Goal: Task Accomplishment & Management: Manage account settings

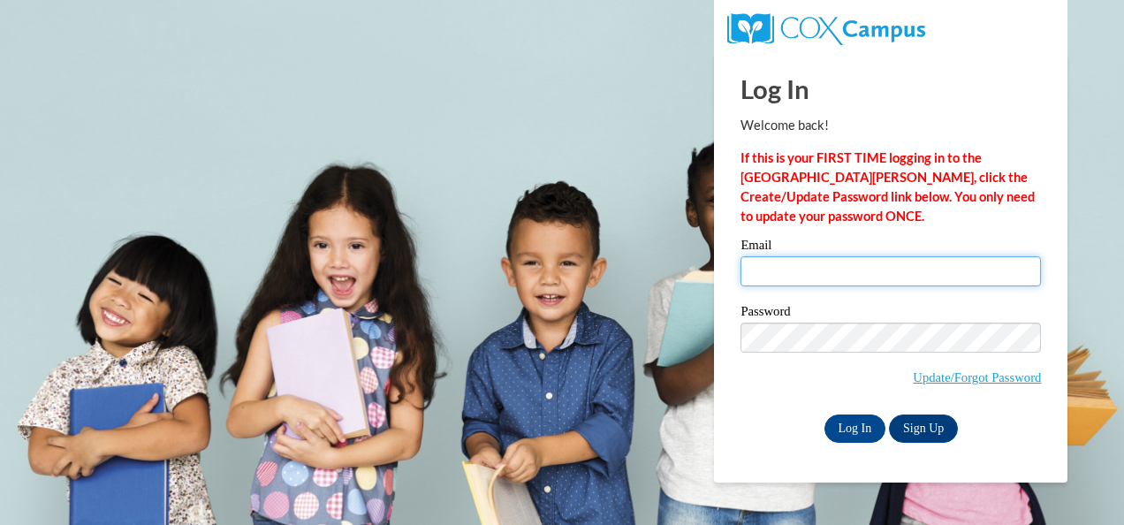
click at [905, 266] on input "Email" at bounding box center [891, 271] width 301 height 30
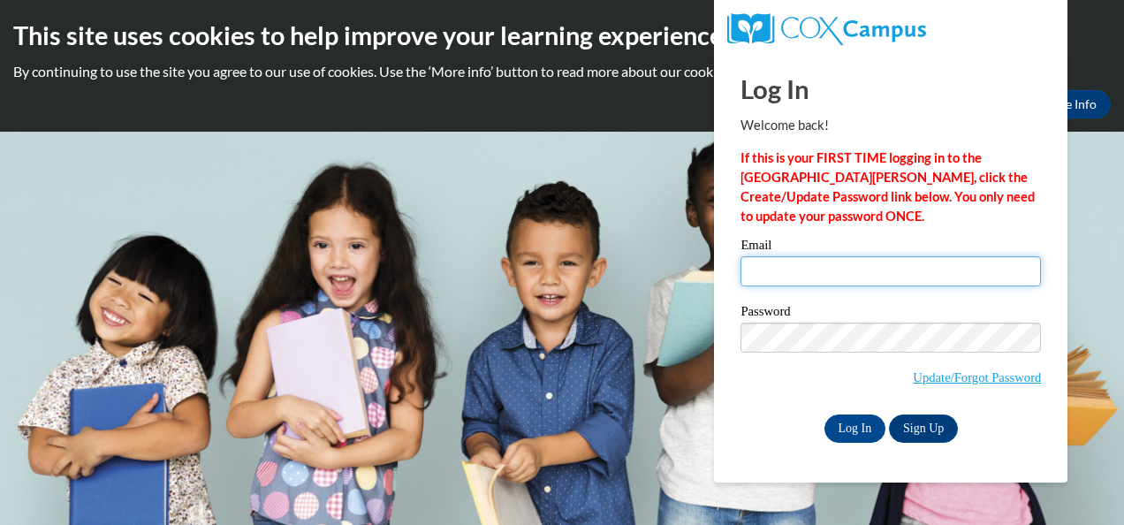
type input "njones@atlantaspeechschool.org"
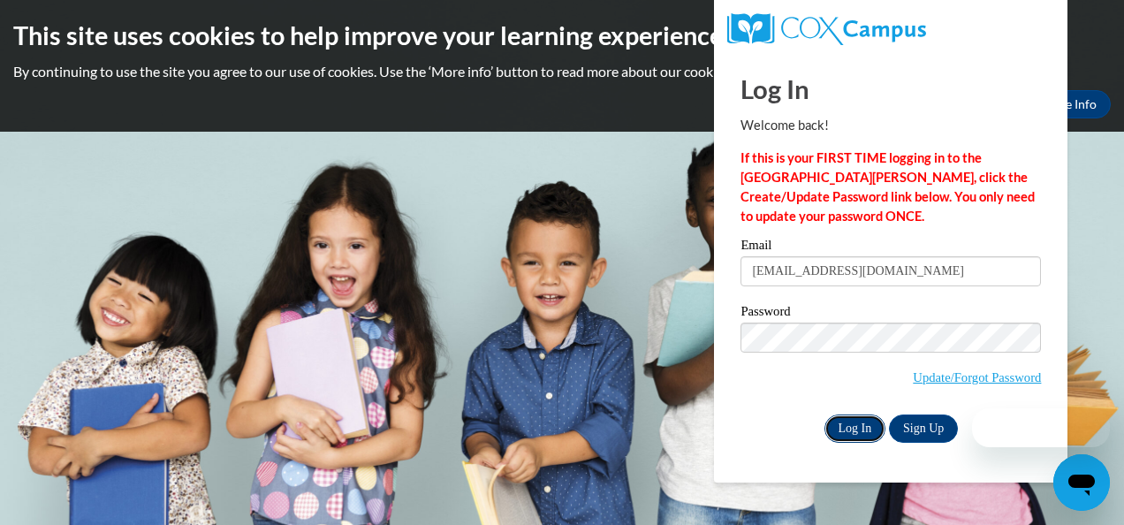
click at [862, 416] on input "Log In" at bounding box center [856, 429] width 62 height 28
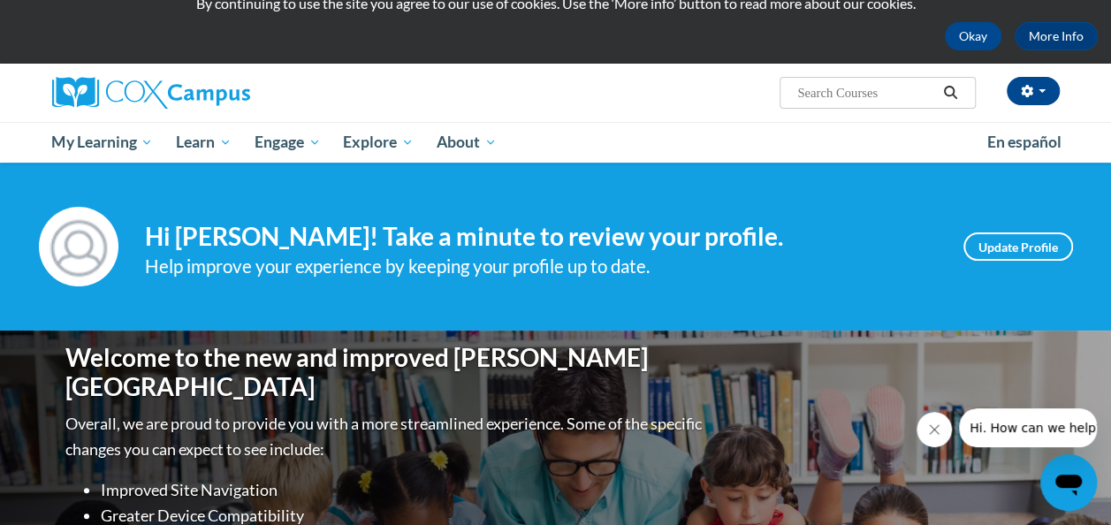
scroll to position [67, 0]
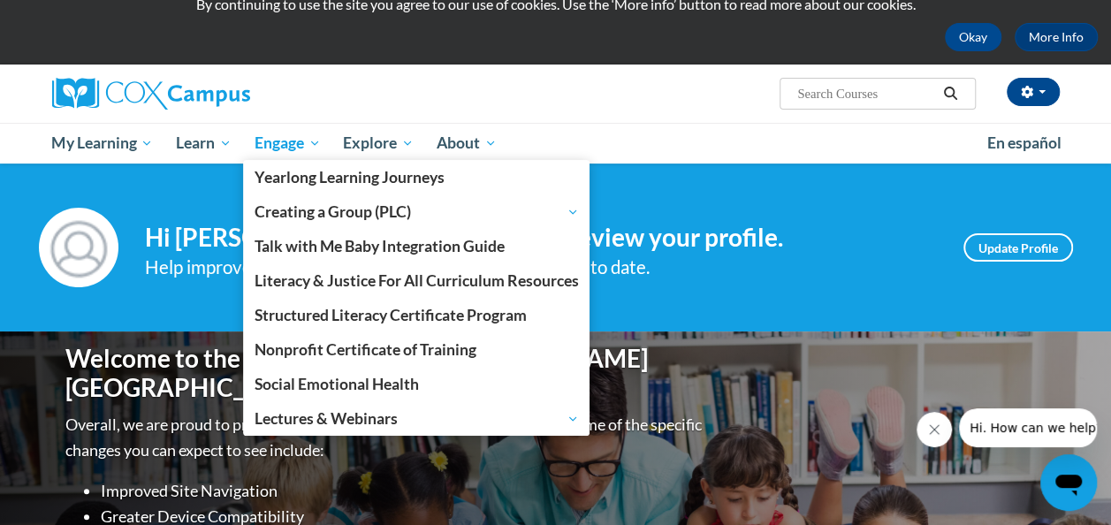
click at [290, 148] on span "Engage" at bounding box center [288, 143] width 66 height 21
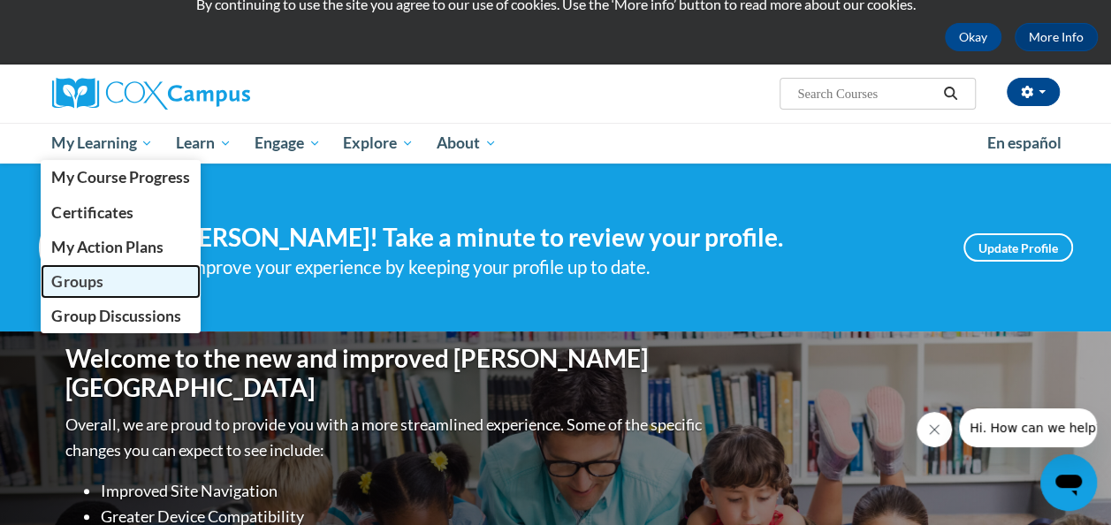
click at [99, 274] on span "Groups" at bounding box center [76, 281] width 51 height 19
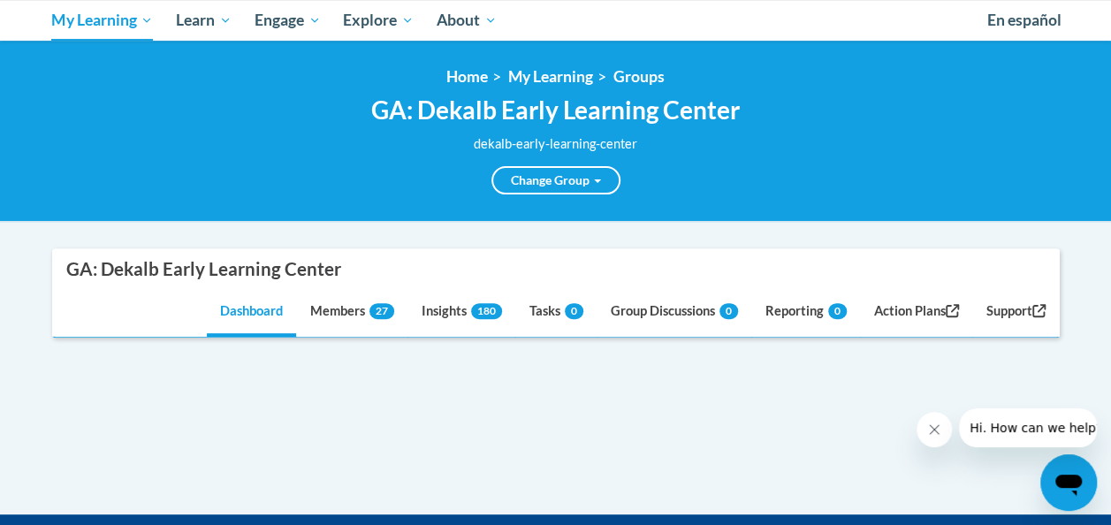
scroll to position [191, 0]
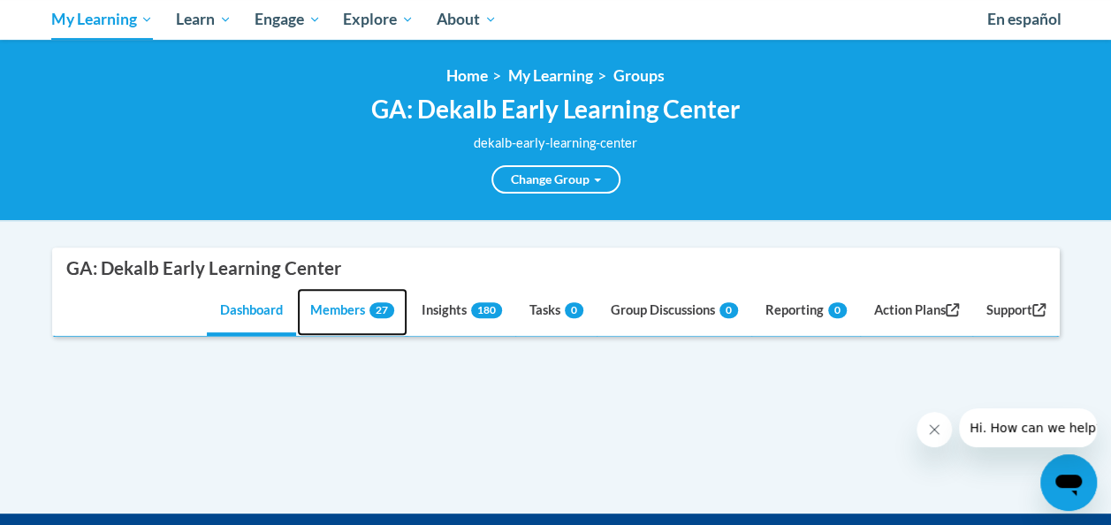
click at [340, 320] on link "Members 27" at bounding box center [352, 312] width 110 height 48
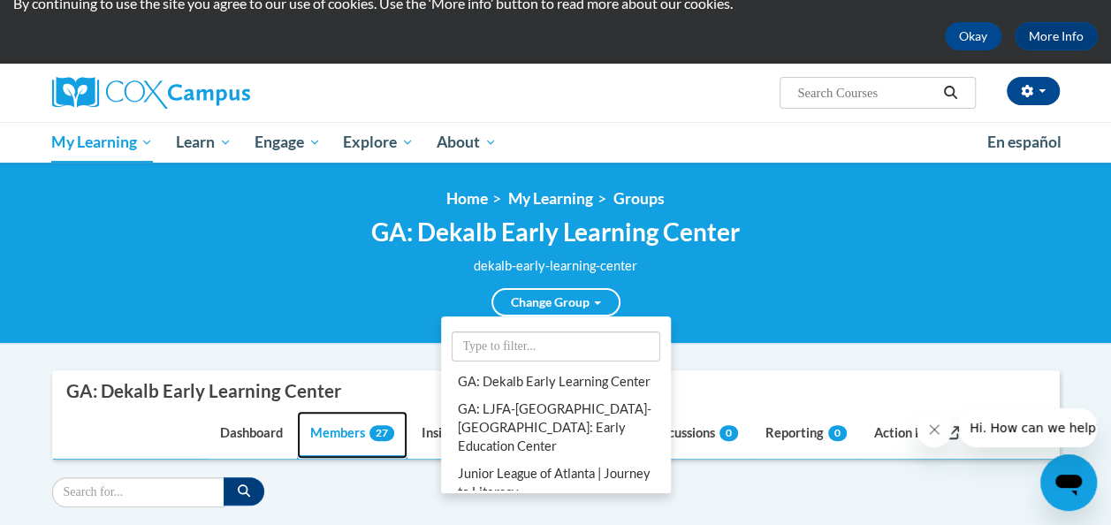
scroll to position [0, 0]
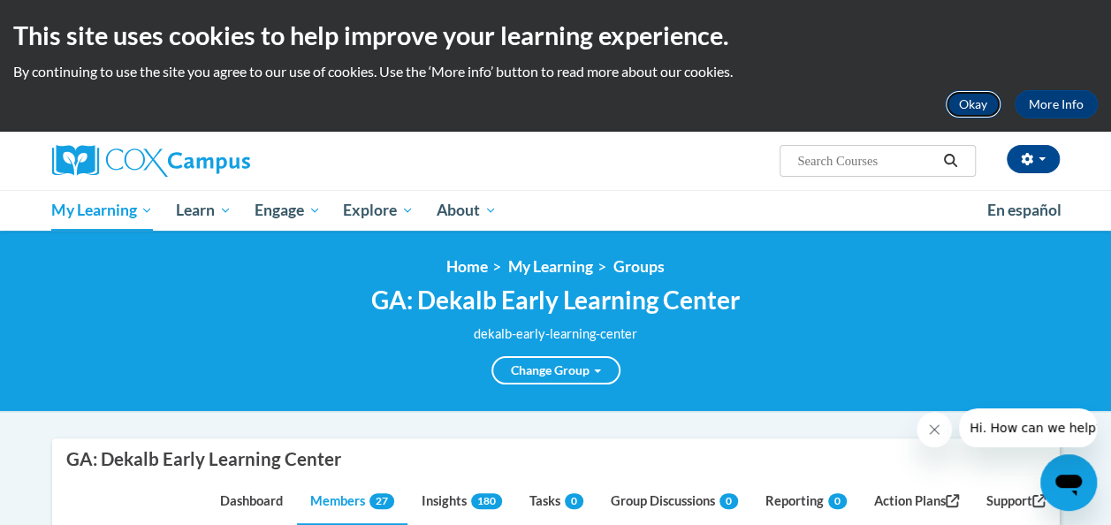
click at [973, 110] on button "Okay" at bounding box center [973, 104] width 57 height 28
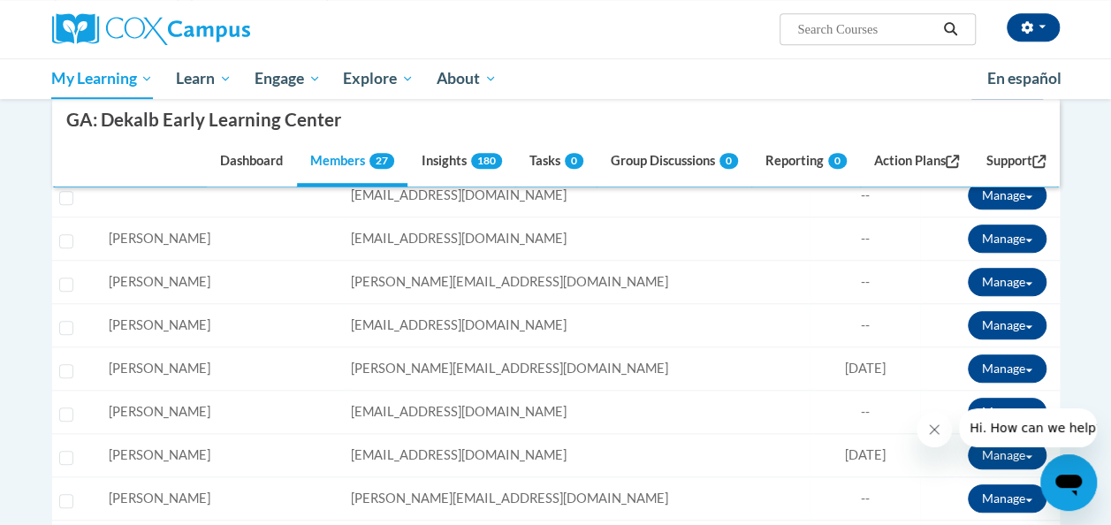
scroll to position [486, 0]
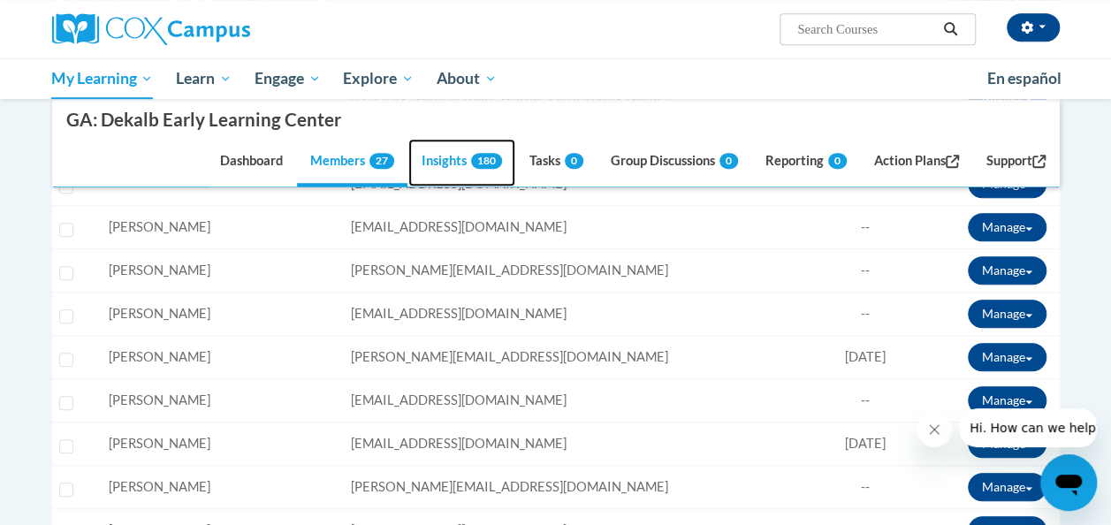
click at [445, 150] on link "Insights 180" at bounding box center [461, 164] width 107 height 48
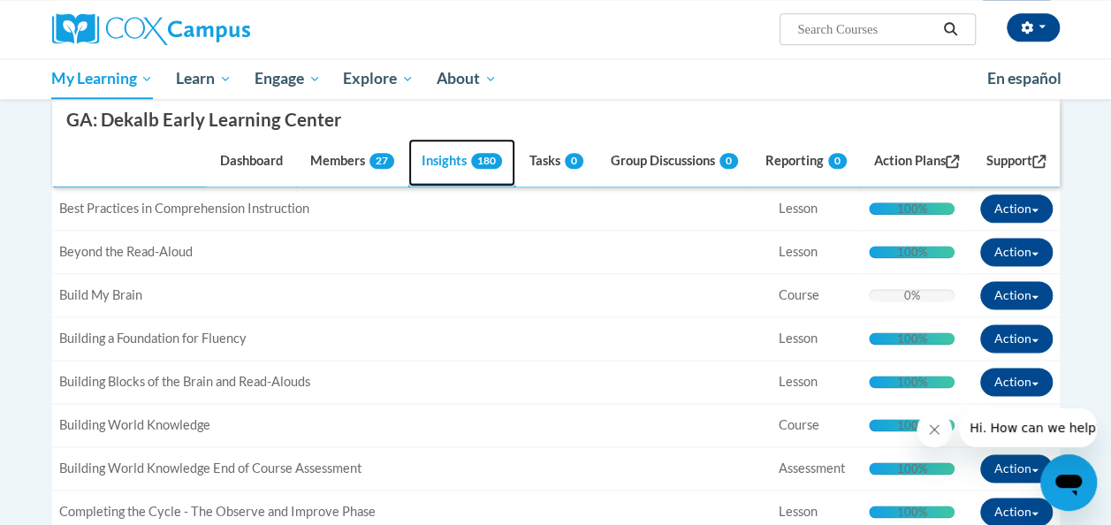
scroll to position [1175, 0]
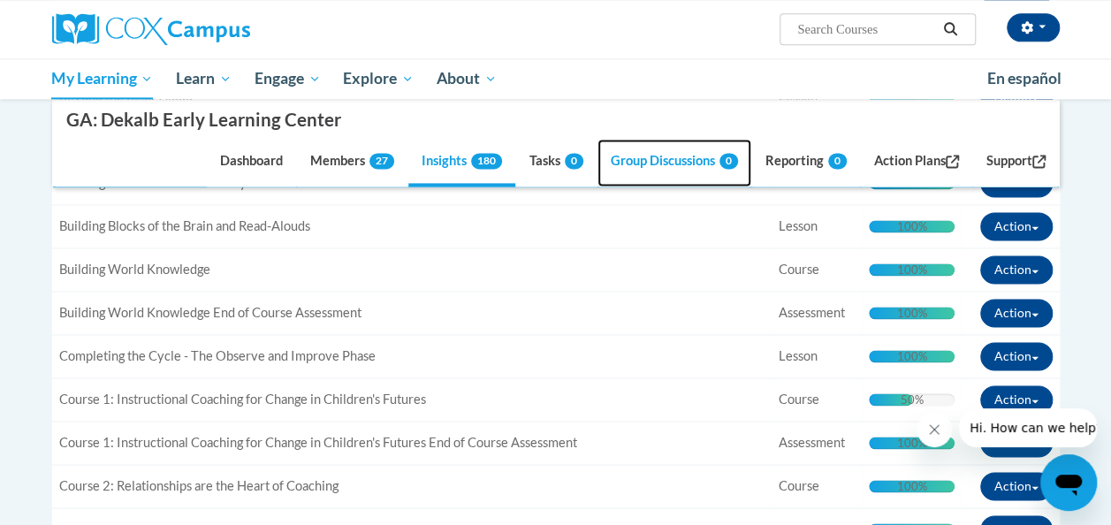
click at [613, 177] on link "Group Discussions 0" at bounding box center [674, 164] width 154 height 48
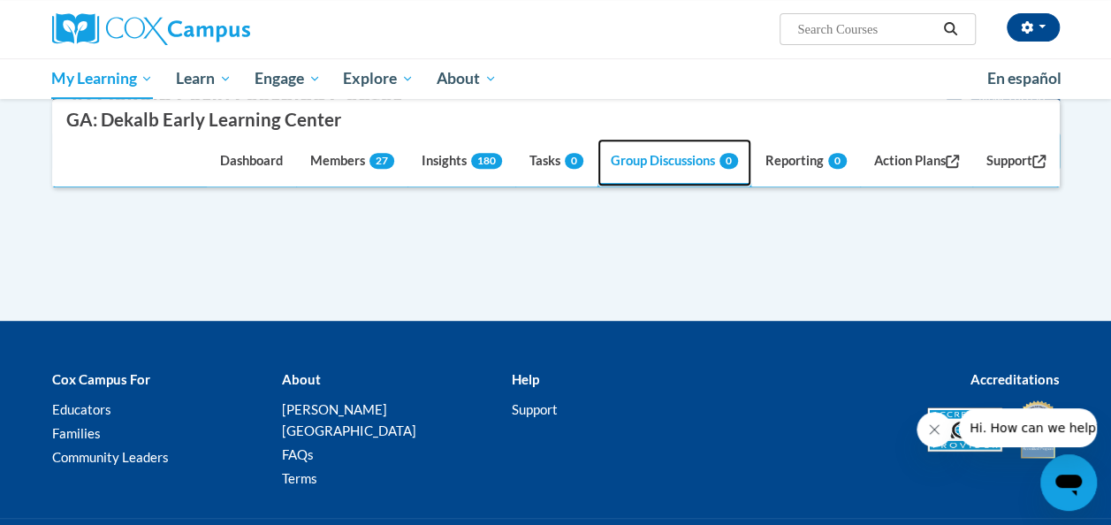
scroll to position [440, 0]
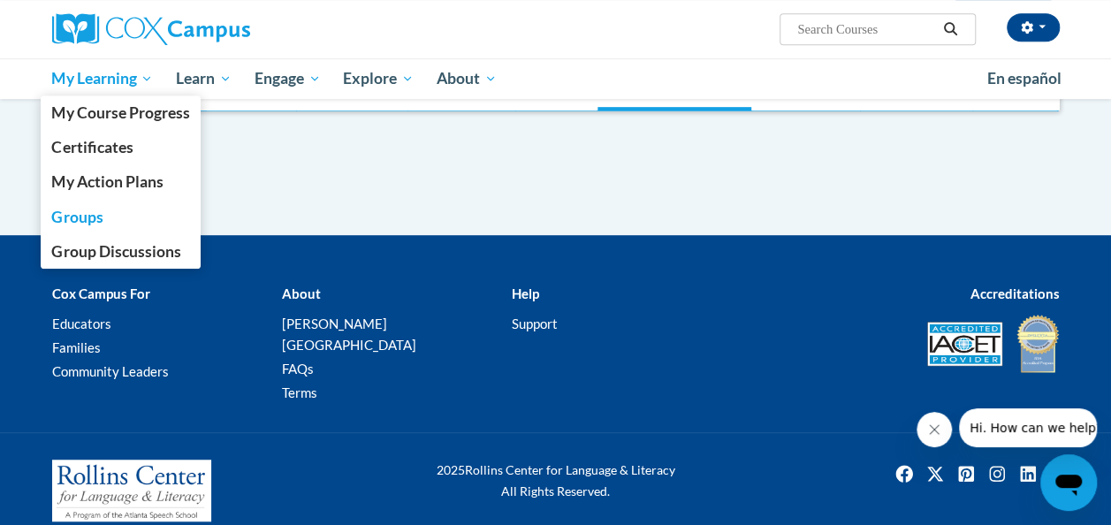
click at [120, 88] on span "My Learning" at bounding box center [102, 78] width 102 height 21
click at [130, 117] on span "My Course Progress" at bounding box center [120, 112] width 138 height 19
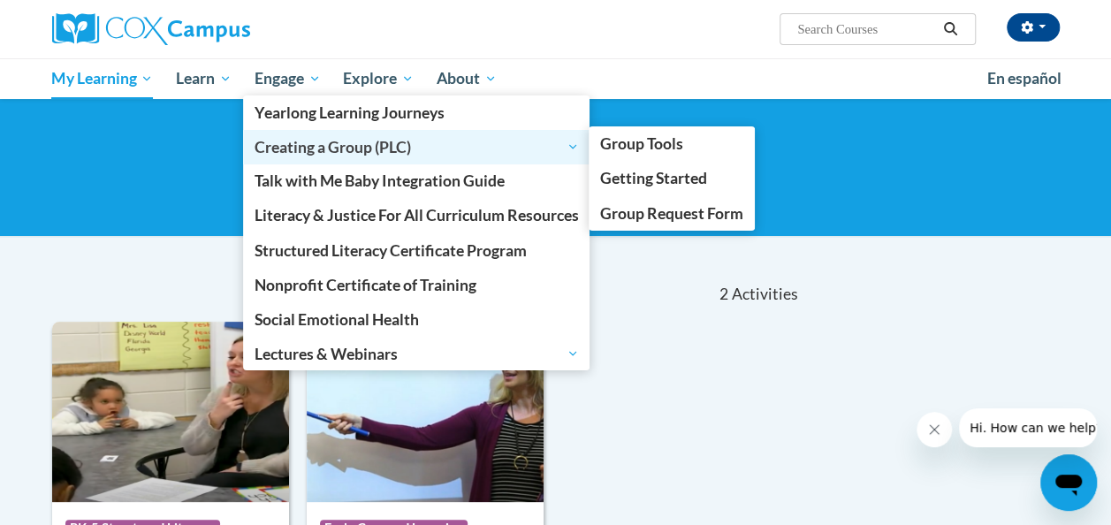
click at [341, 151] on span "Creating a Group (PLC)" at bounding box center [417, 146] width 324 height 21
click at [350, 146] on span "Creating a Group (PLC)" at bounding box center [417, 146] width 324 height 21
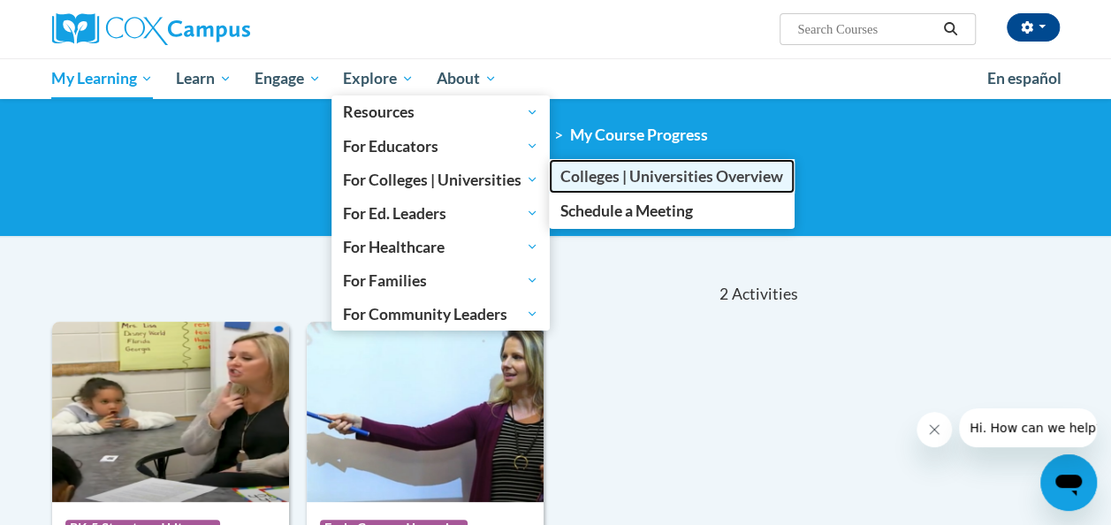
click at [620, 176] on span "Colleges | Universities Overview" at bounding box center [671, 176] width 223 height 19
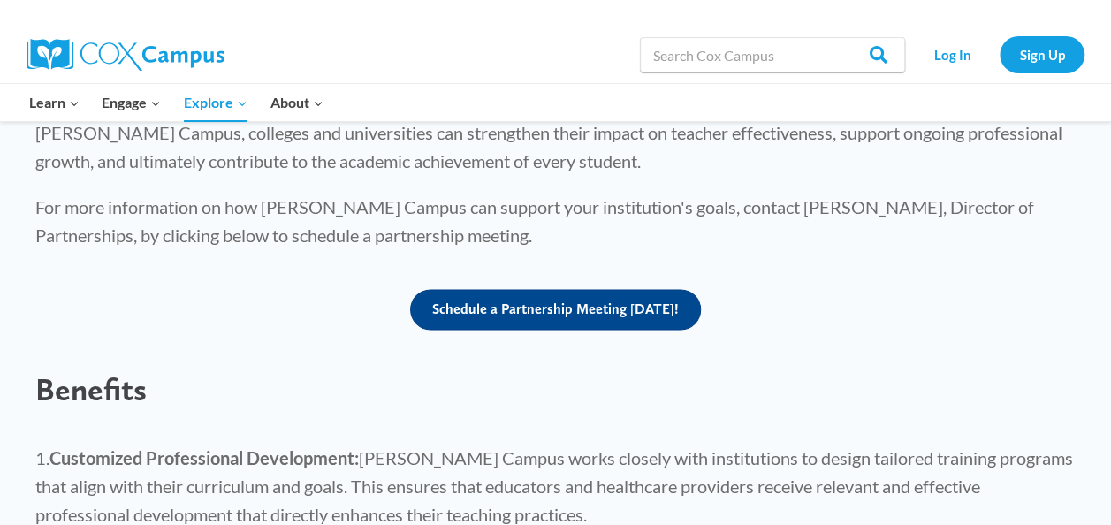
scroll to position [1004, 0]
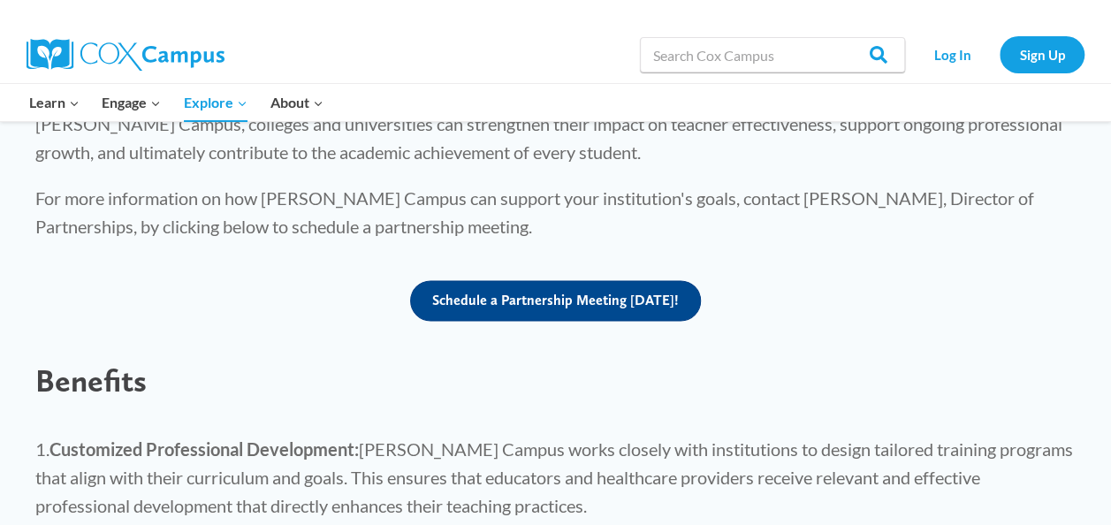
click at [527, 292] on span "Schedule a Partnership Meeting Today!" at bounding box center [555, 300] width 247 height 17
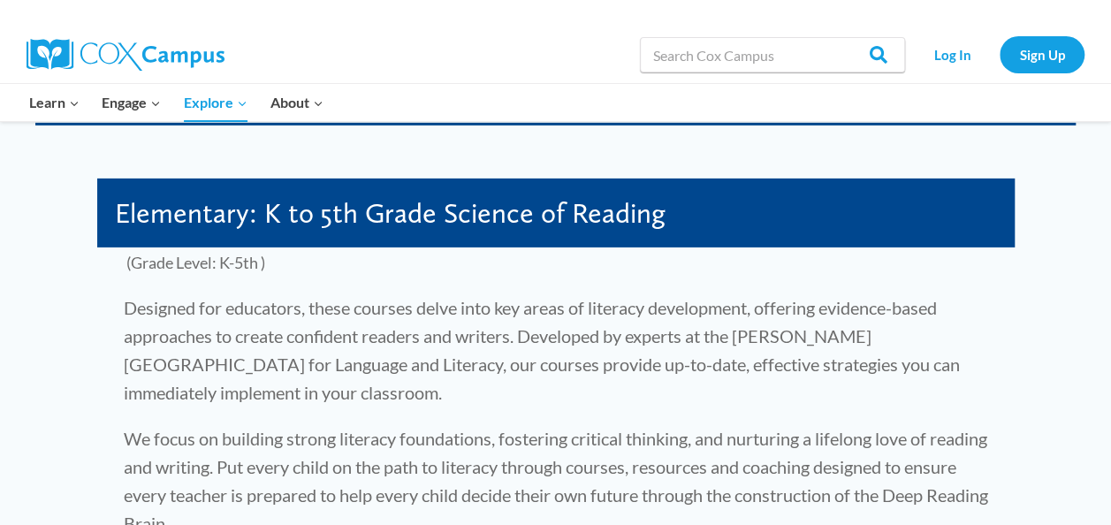
scroll to position [2751, 0]
